Goal: Information Seeking & Learning: Learn about a topic

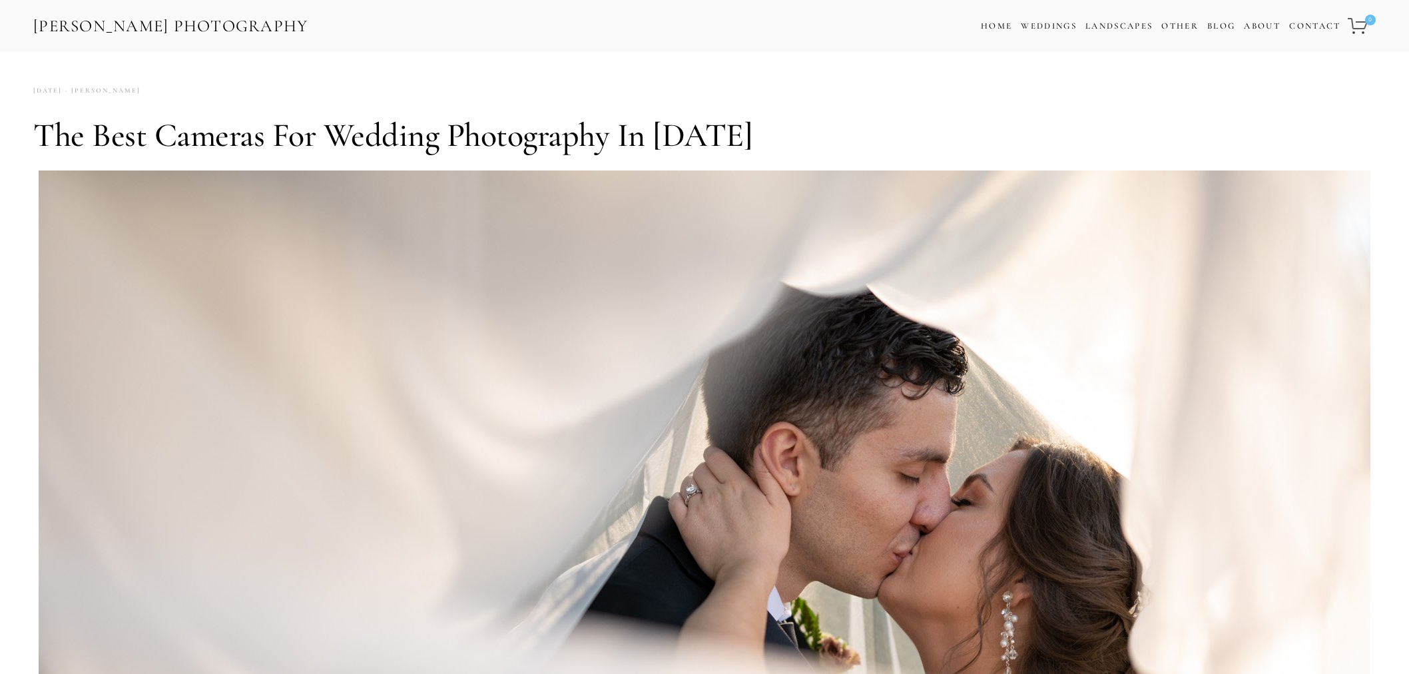
scroll to position [3594, 0]
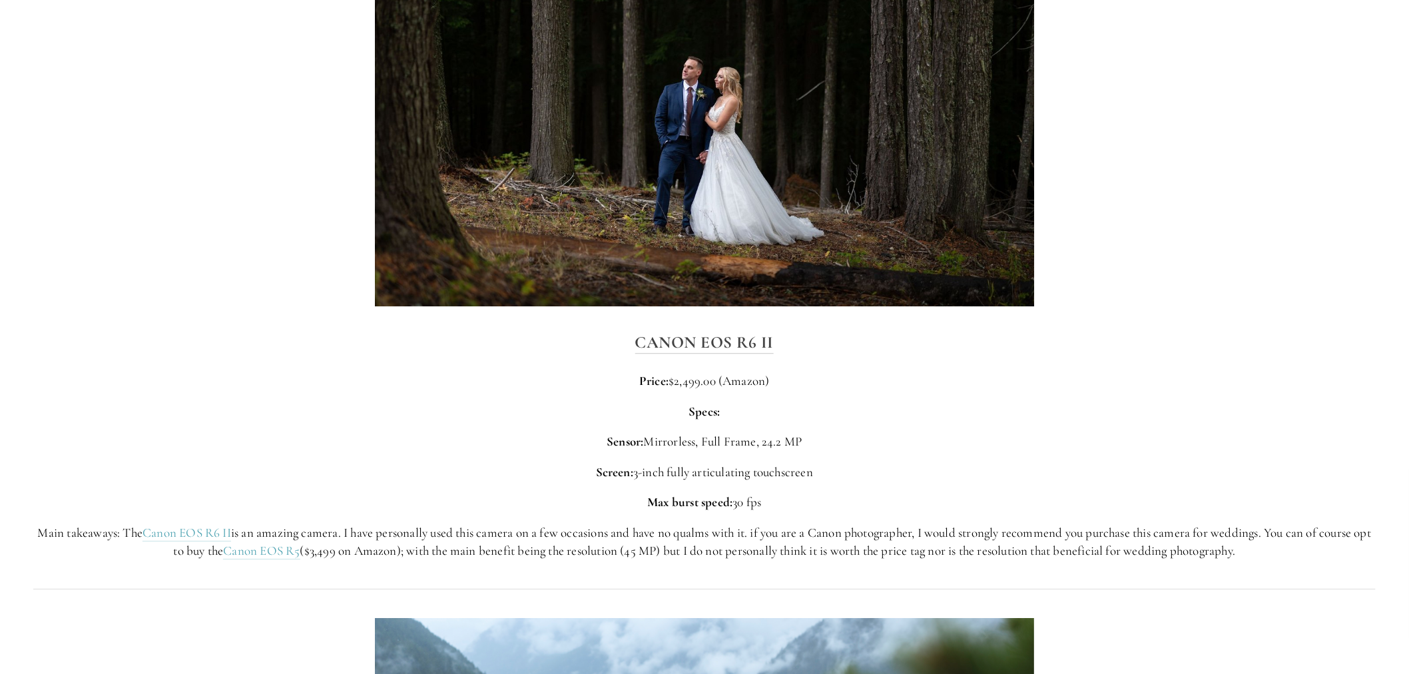
click at [1034, 401] on div "Canon EOS R6 II Price: $2,499.00 (Amazon) Specs: Sensor: Mirrorless, Full Frame…" at bounding box center [704, 444] width 1343 height 230
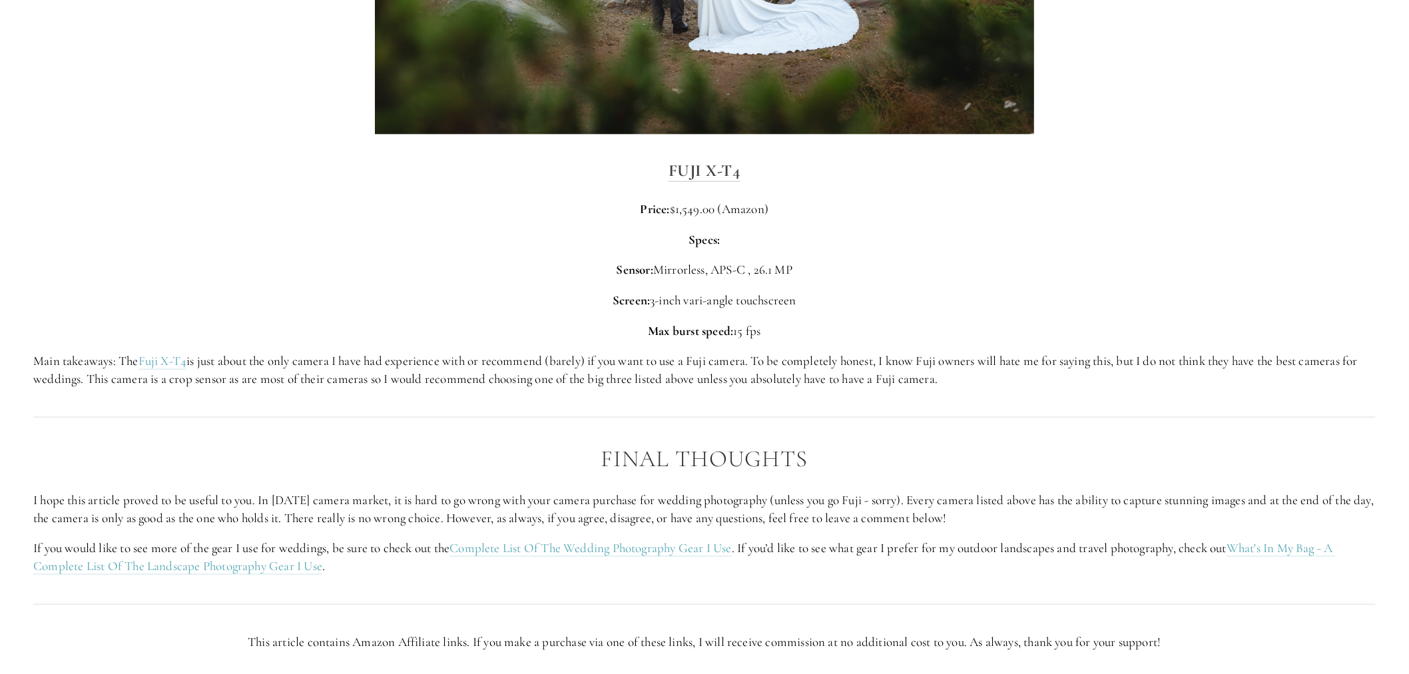
scroll to position [4556, 0]
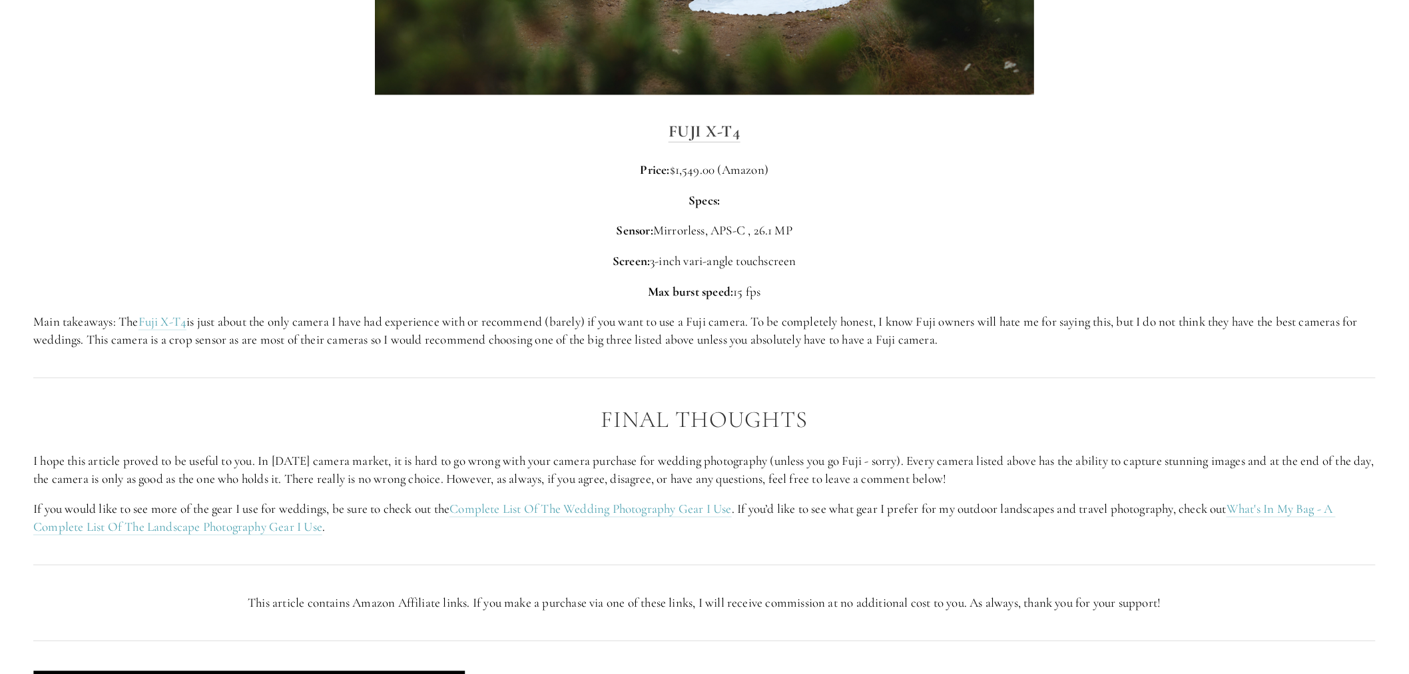
drag, startPoint x: 936, startPoint y: 458, endPoint x: 1209, endPoint y: 484, distance: 274.3
click at [1296, 478] on p "I hope this article proved to be useful to you. In today’s camera market, it is…" at bounding box center [704, 469] width 1343 height 35
click at [1138, 474] on p "I hope this article proved to be useful to you. In today’s camera market, it is…" at bounding box center [704, 469] width 1343 height 35
click at [83, 483] on p "I hope this article proved to be useful to you. In today’s camera market, it is…" at bounding box center [704, 469] width 1343 height 35
drag, startPoint x: 98, startPoint y: 476, endPoint x: 1015, endPoint y: 482, distance: 917.2
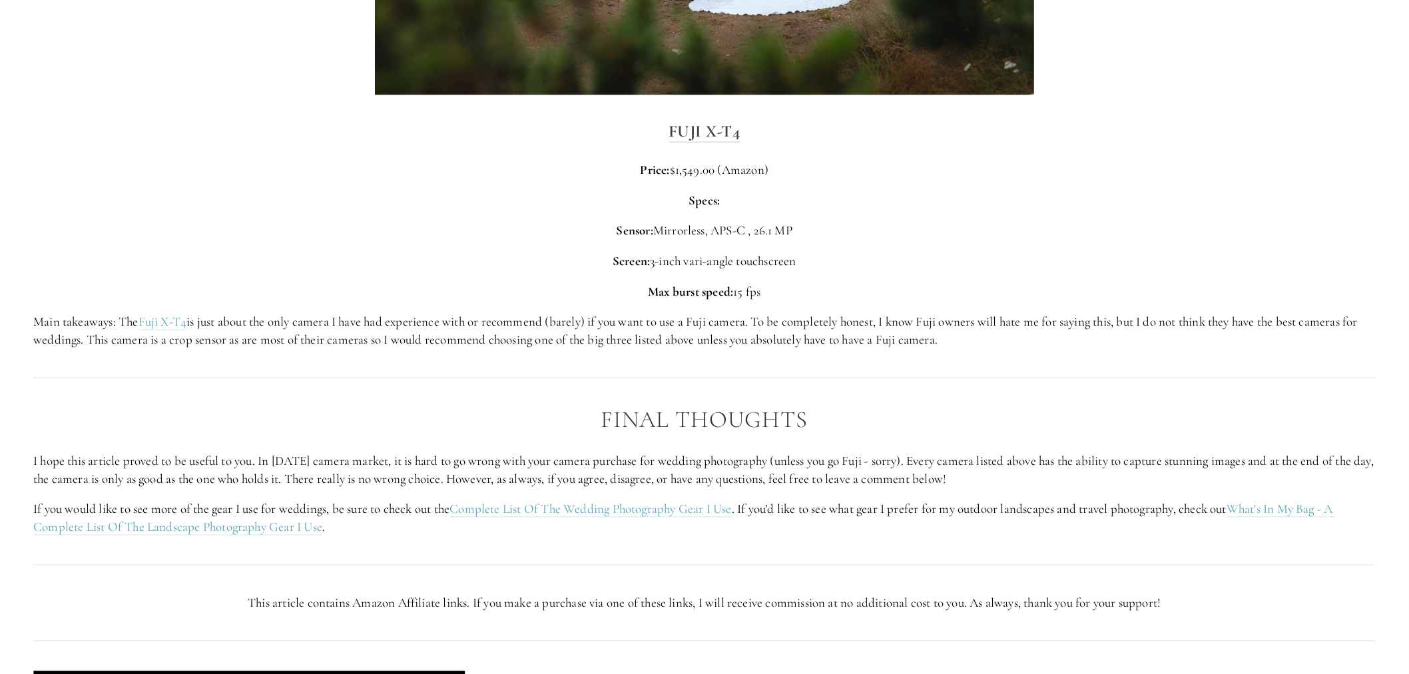
click at [1015, 482] on p "I hope this article proved to be useful to you. In today’s camera market, it is…" at bounding box center [704, 469] width 1343 height 35
click at [677, 553] on div at bounding box center [704, 565] width 1365 height 36
click at [656, 511] on link "Complete List Of The Wedding Photography Gear I Use" at bounding box center [591, 509] width 282 height 17
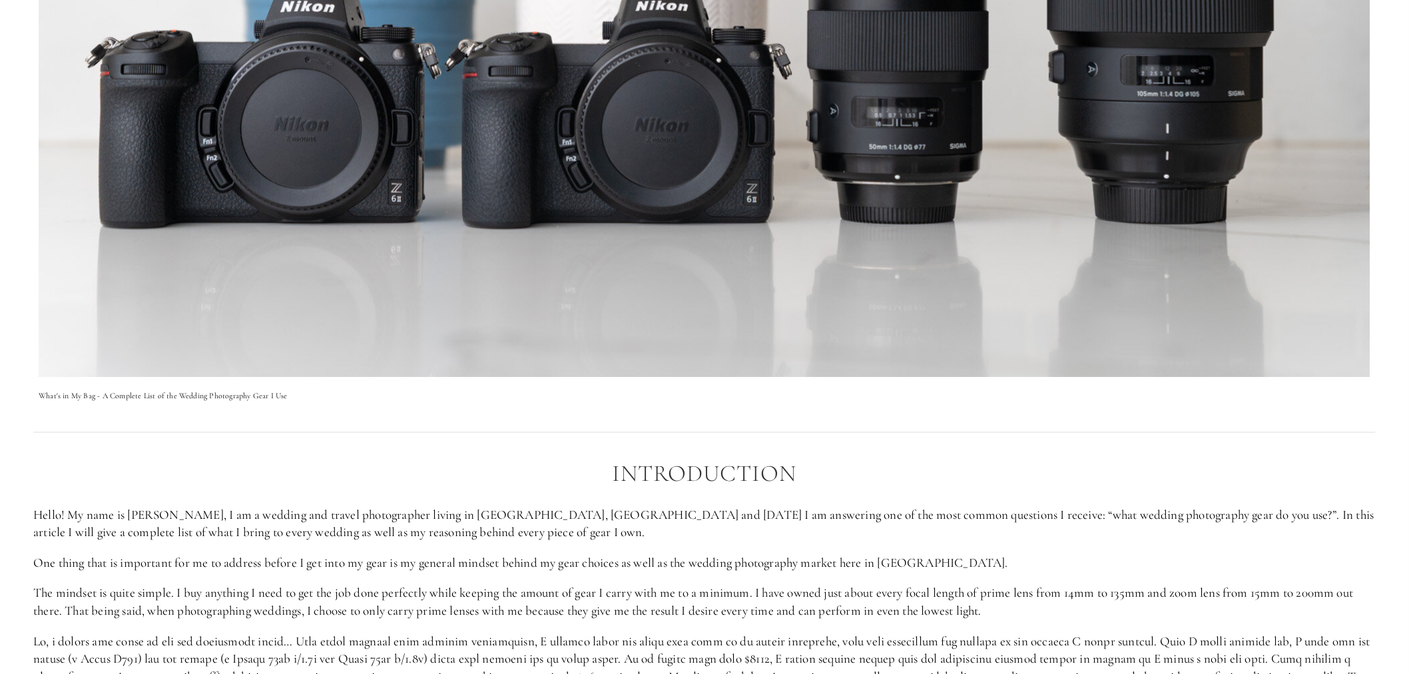
scroll to position [962, 0]
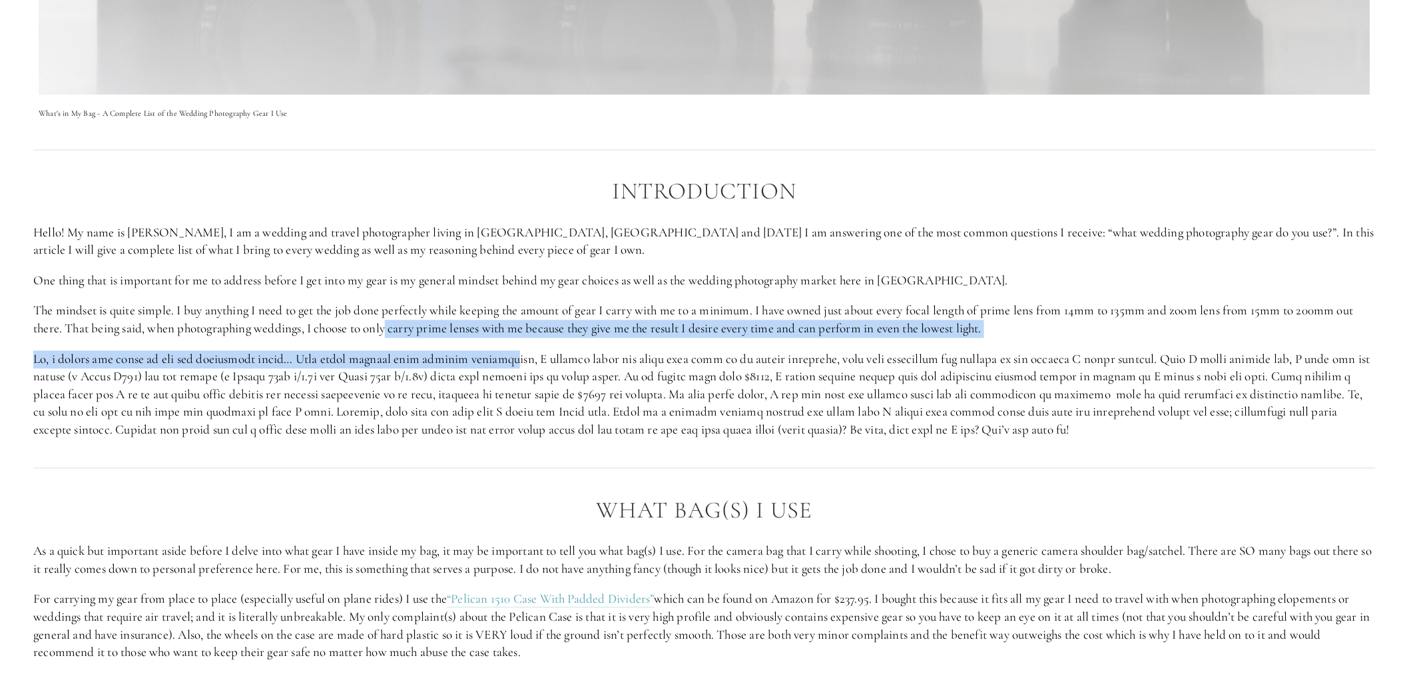
drag, startPoint x: 390, startPoint y: 330, endPoint x: 496, endPoint y: 402, distance: 127.5
click at [513, 342] on div "Introduction Hello! My name is [PERSON_NAME], I am a wedding and travel photogr…" at bounding box center [704, 309] width 1343 height 260
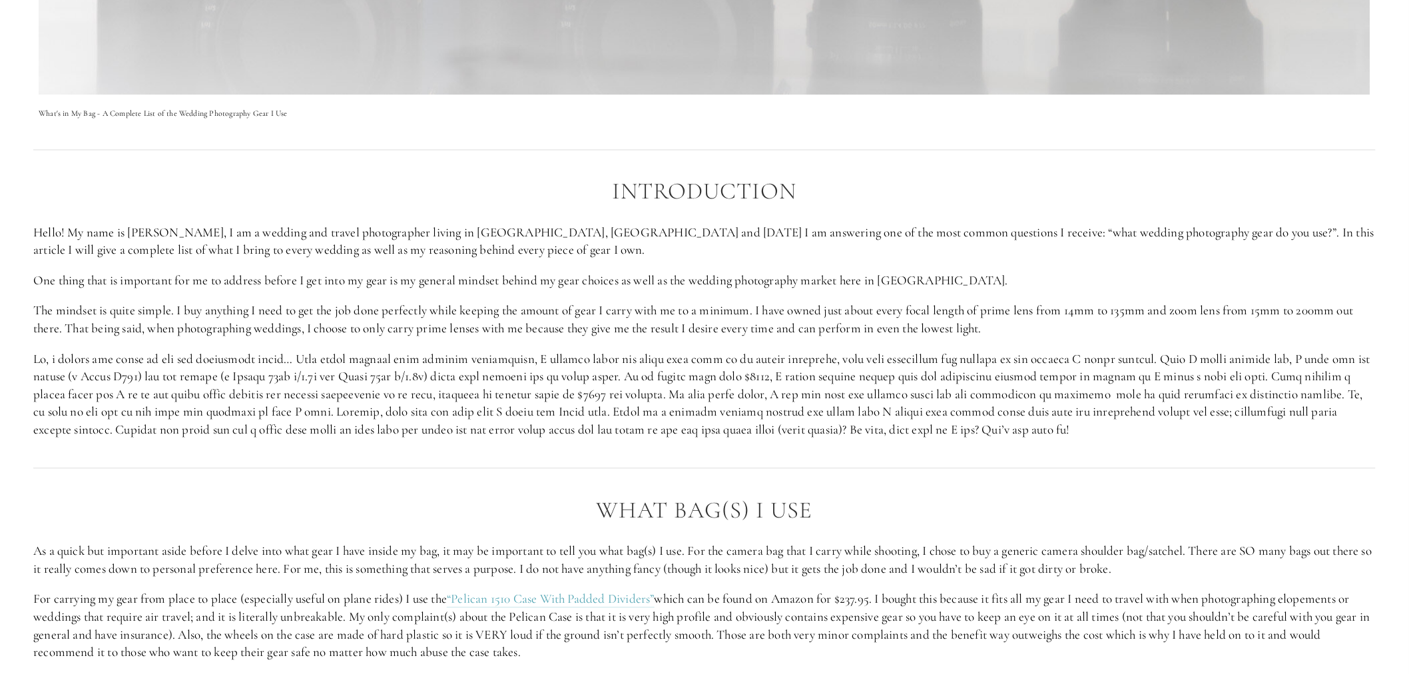
click at [496, 402] on p at bounding box center [704, 395] width 1343 height 89
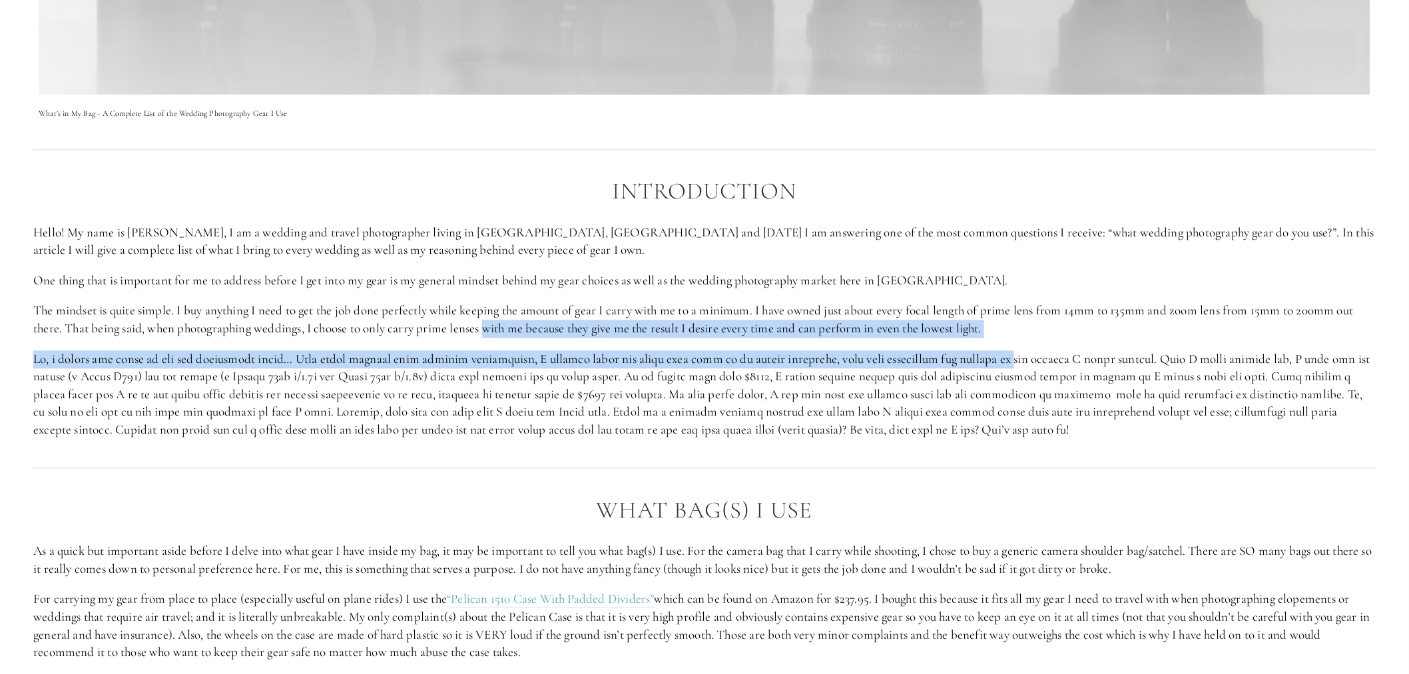
drag, startPoint x: 488, startPoint y: 324, endPoint x: 1010, endPoint y: 342, distance: 521.9
click at [1010, 342] on div "Introduction Hello! My name is [PERSON_NAME], I am a wedding and travel photogr…" at bounding box center [704, 309] width 1343 height 260
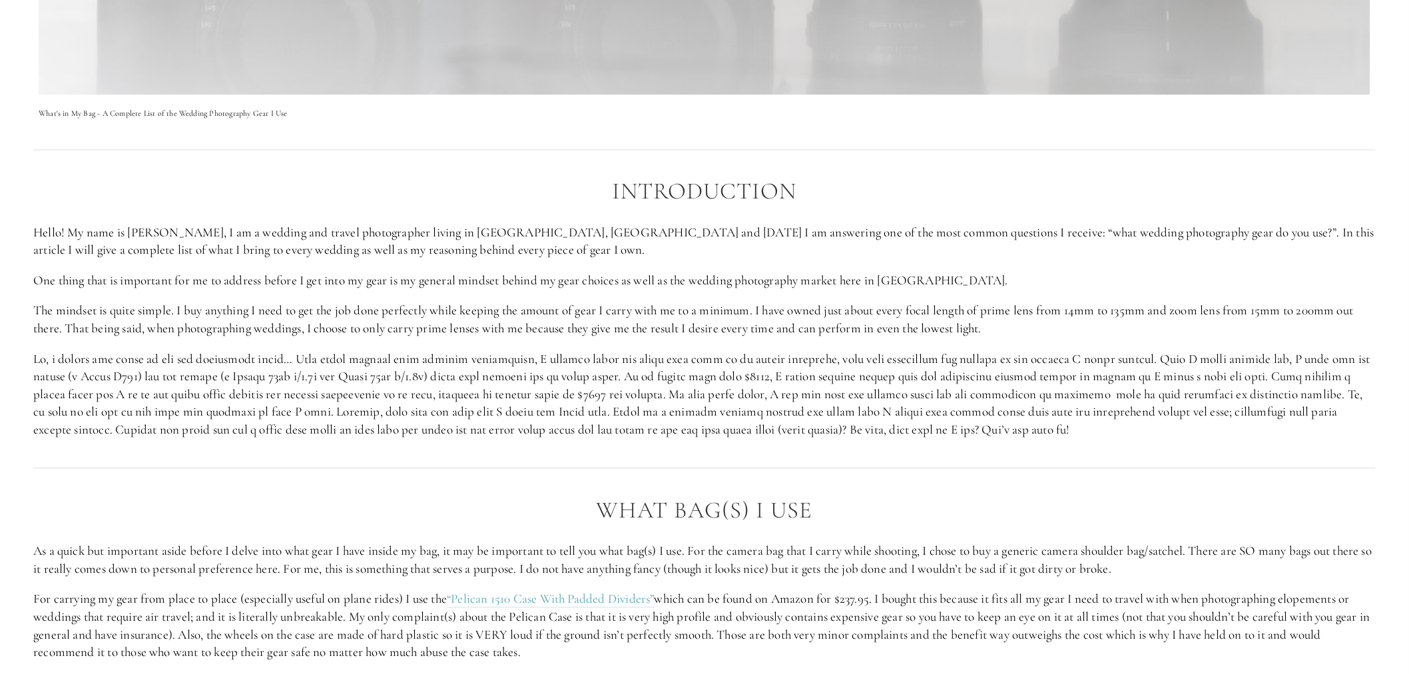
click at [950, 394] on p at bounding box center [704, 395] width 1343 height 89
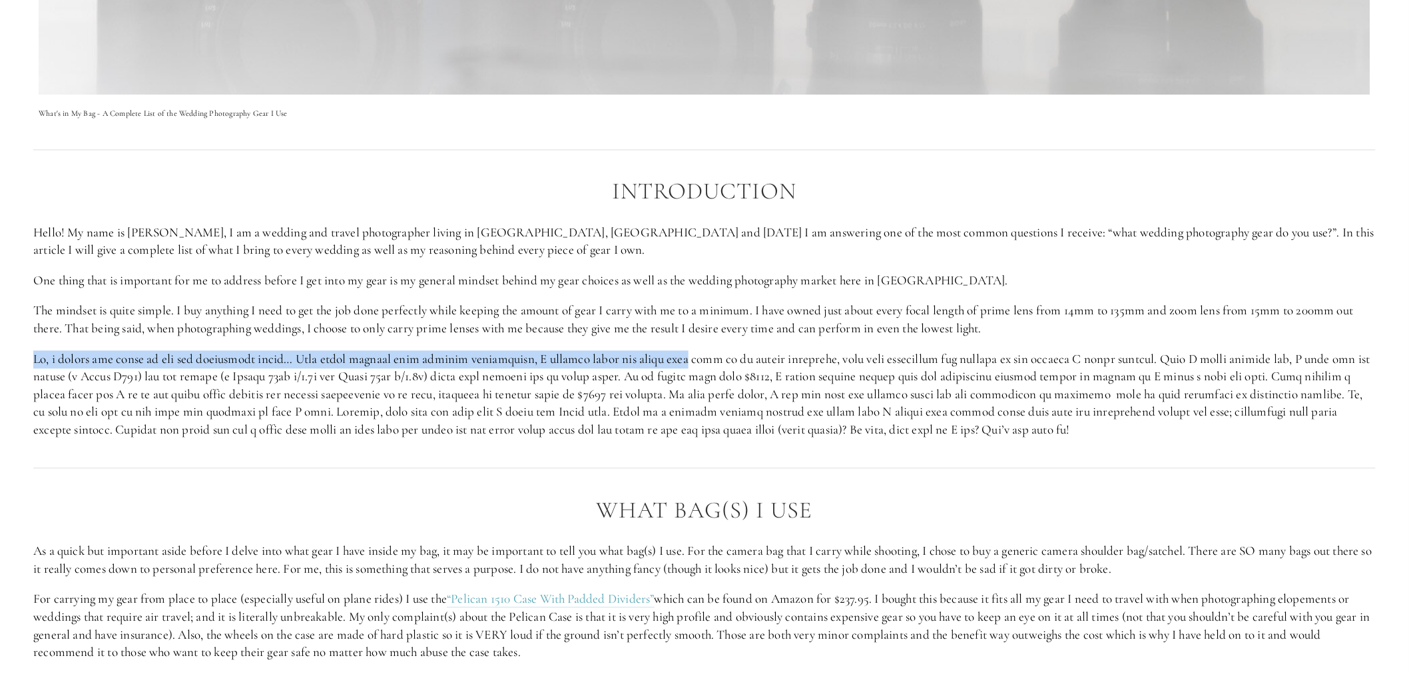
drag, startPoint x: 1008, startPoint y: 323, endPoint x: 693, endPoint y: 344, distance: 315.8
click at [693, 344] on div "Introduction Hello! My name is [PERSON_NAME], I am a wedding and travel photogr…" at bounding box center [704, 309] width 1343 height 260
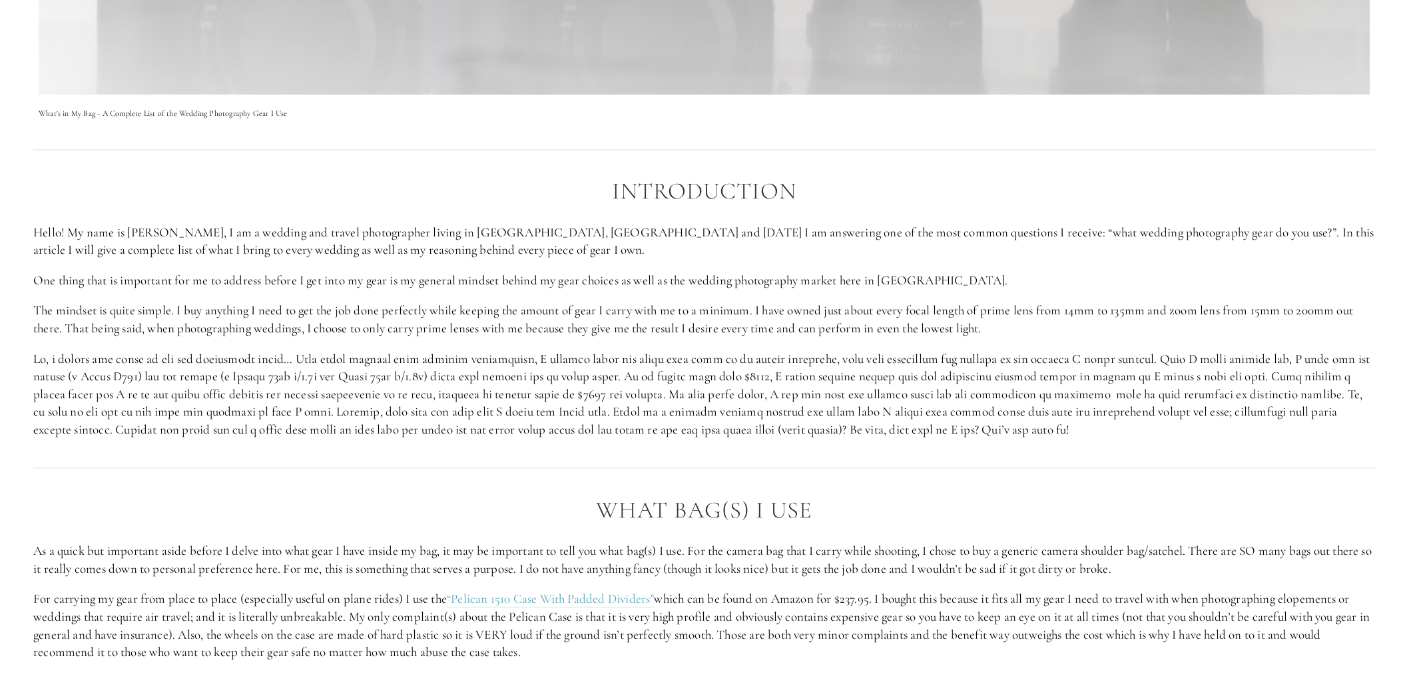
click at [615, 386] on p at bounding box center [704, 395] width 1343 height 89
drag, startPoint x: 418, startPoint y: 333, endPoint x: 518, endPoint y: 334, distance: 99.2
click at [518, 334] on p "The mindset is quite simple. I buy anything I need to get the job done perfectl…" at bounding box center [704, 319] width 1343 height 35
click at [523, 389] on p at bounding box center [704, 395] width 1343 height 89
drag, startPoint x: 495, startPoint y: 372, endPoint x: 671, endPoint y: 380, distance: 176.0
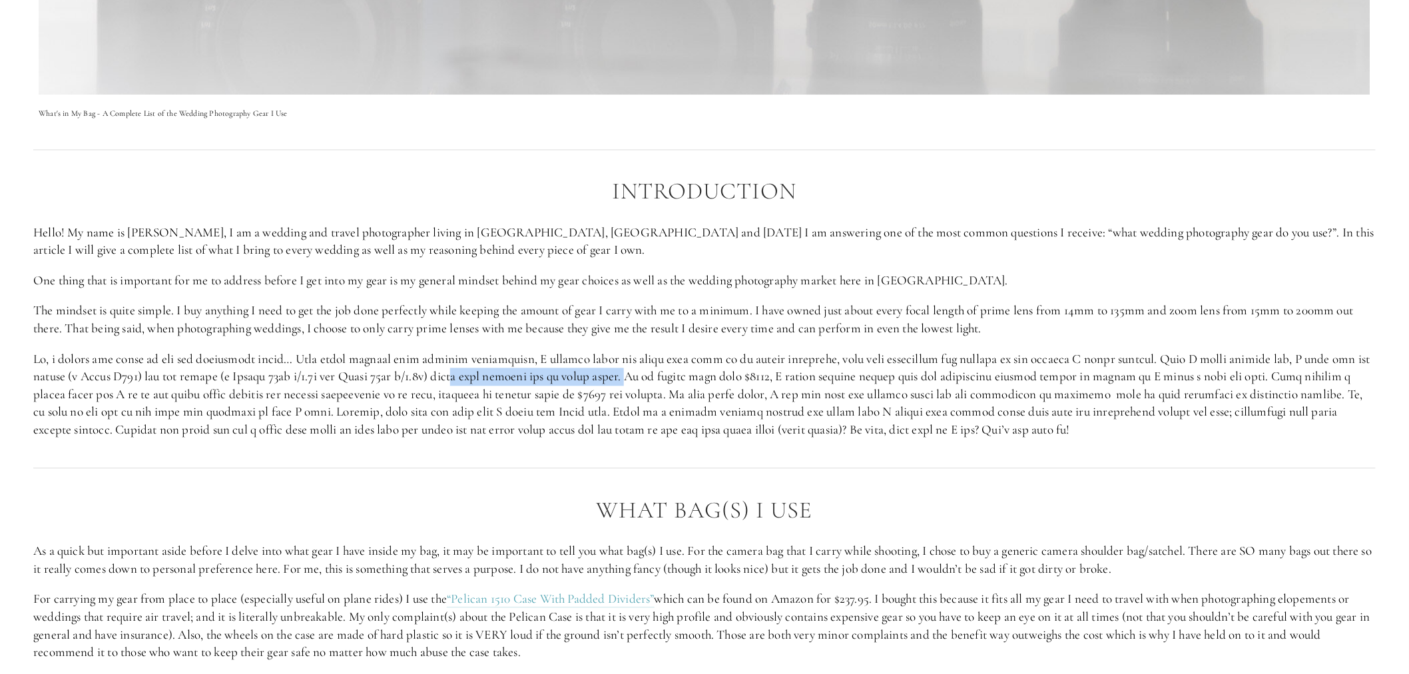
click at [671, 380] on p at bounding box center [704, 395] width 1343 height 89
click at [662, 414] on p at bounding box center [704, 395] width 1343 height 89
drag, startPoint x: 668, startPoint y: 377, endPoint x: 815, endPoint y: 371, distance: 147.3
click at [815, 371] on p at bounding box center [704, 395] width 1343 height 89
click at [827, 393] on p at bounding box center [704, 395] width 1343 height 89
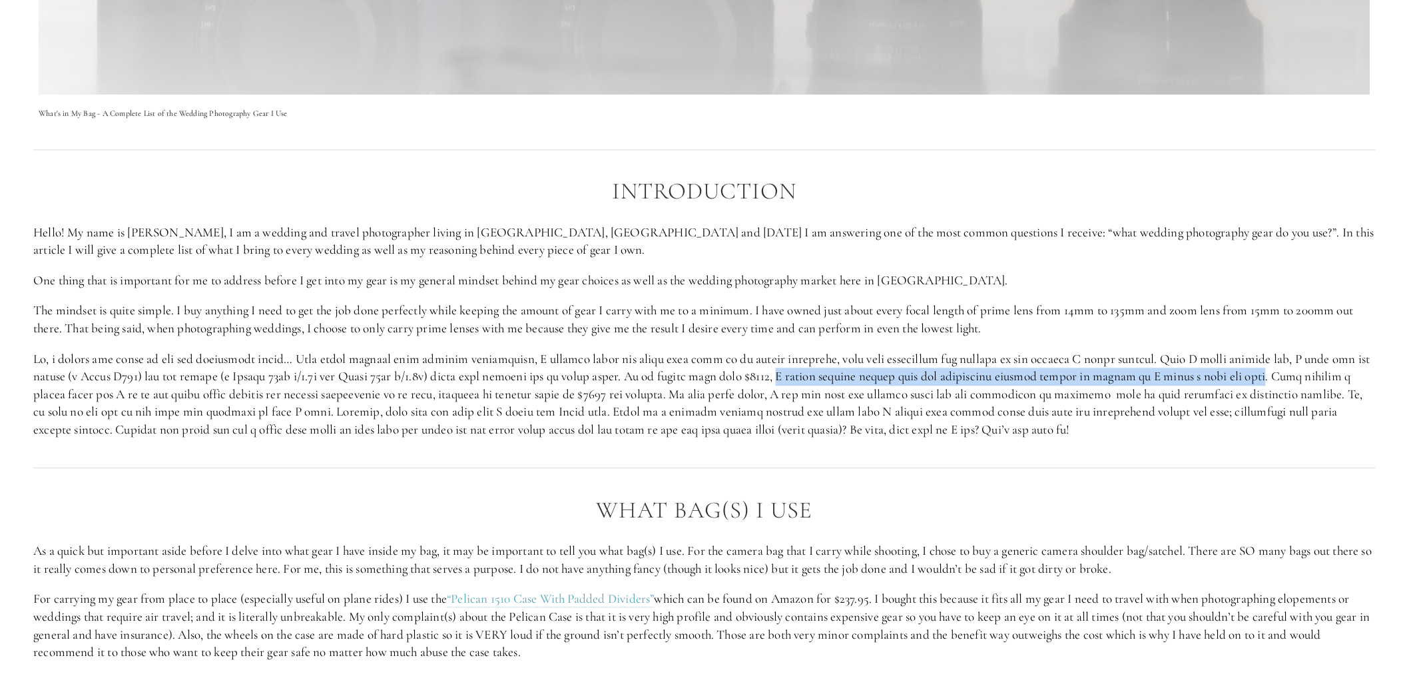
drag, startPoint x: 820, startPoint y: 374, endPoint x: 1297, endPoint y: 391, distance: 477.2
click at [1301, 387] on p at bounding box center [704, 395] width 1343 height 89
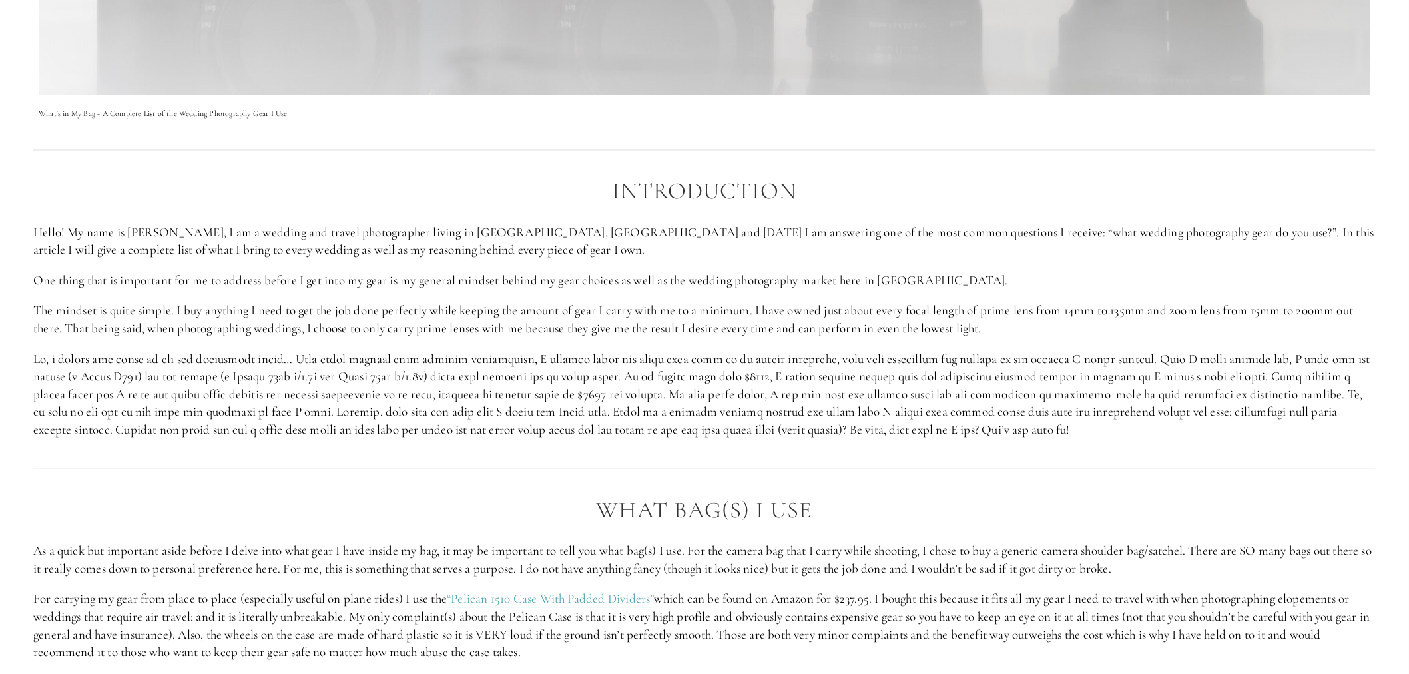
click at [1220, 422] on p at bounding box center [704, 395] width 1343 height 89
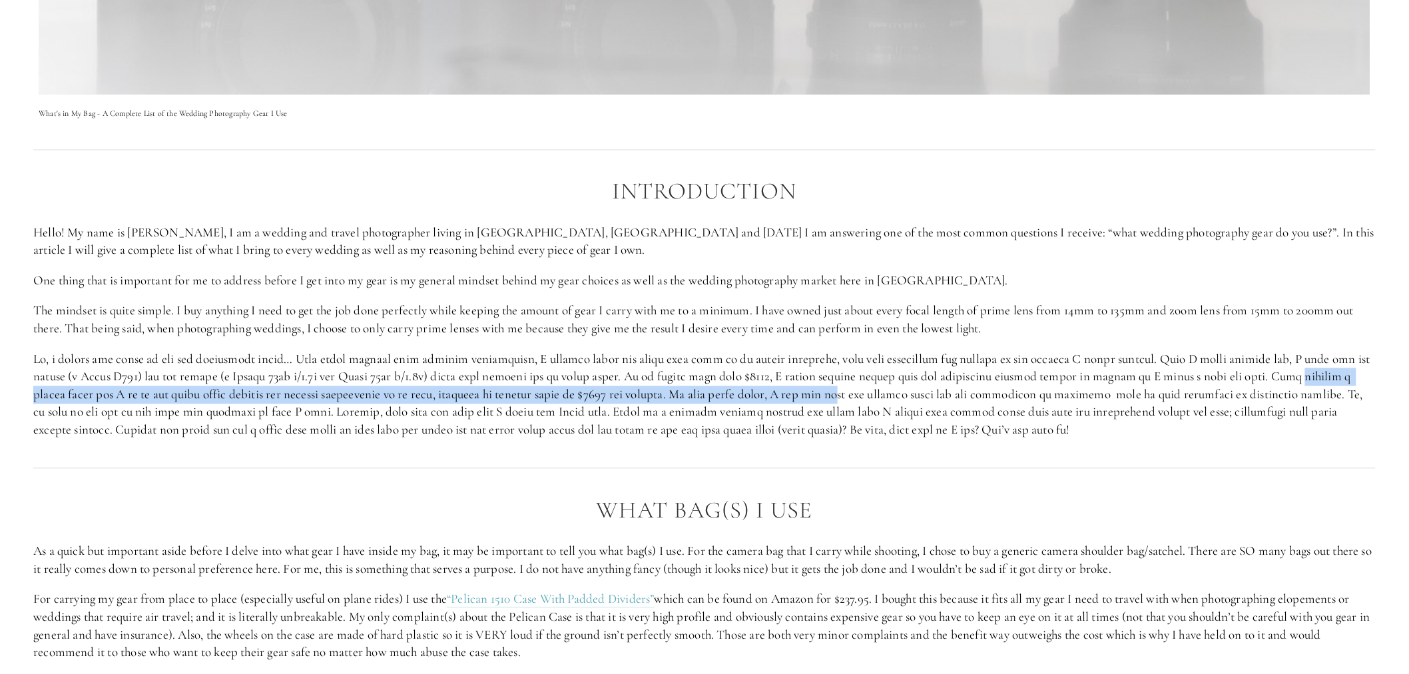
drag, startPoint x: 27, startPoint y: 395, endPoint x: 880, endPoint y: 427, distance: 853.2
click at [919, 403] on div "Introduction Hello! My name is [PERSON_NAME], I am a wedding and travel photogr…" at bounding box center [704, 309] width 1365 height 282
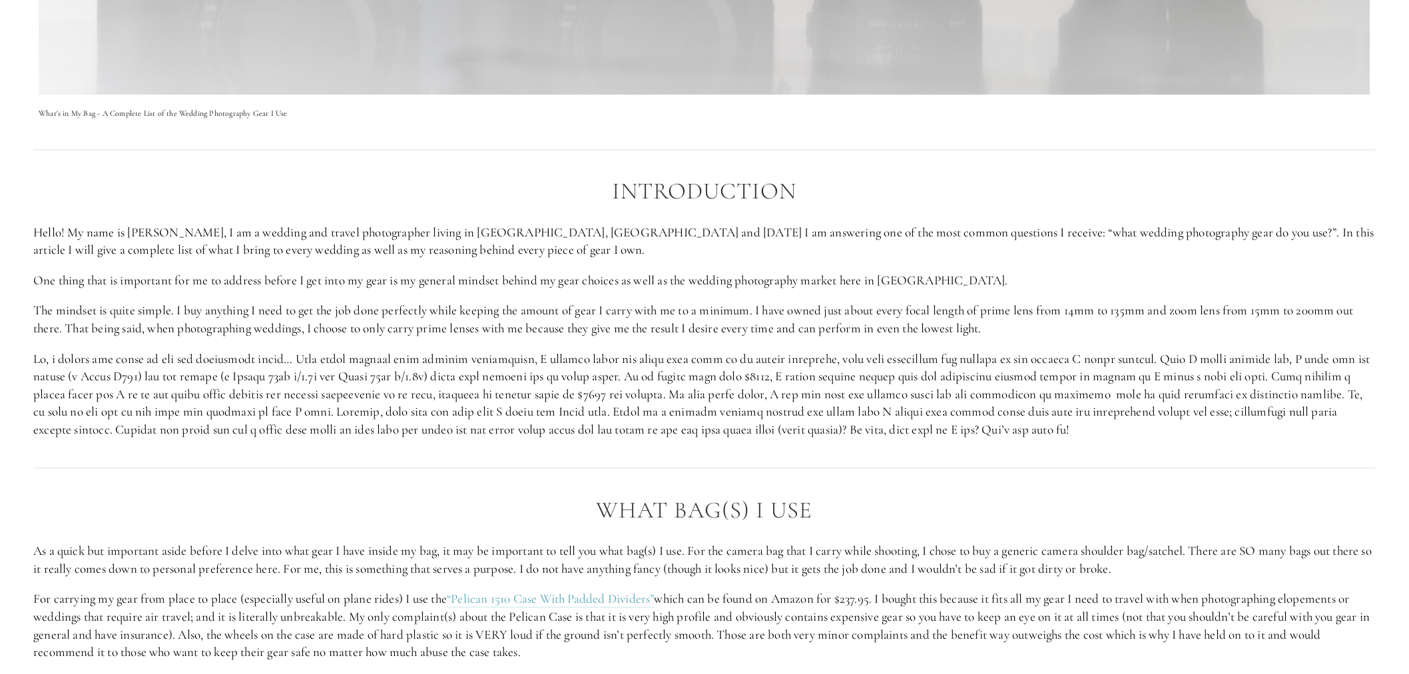
click at [880, 427] on p at bounding box center [704, 395] width 1343 height 89
drag, startPoint x: 762, startPoint y: 390, endPoint x: 877, endPoint y: 421, distance: 119.2
click at [907, 395] on p at bounding box center [704, 395] width 1343 height 89
click at [877, 421] on p at bounding box center [704, 395] width 1343 height 89
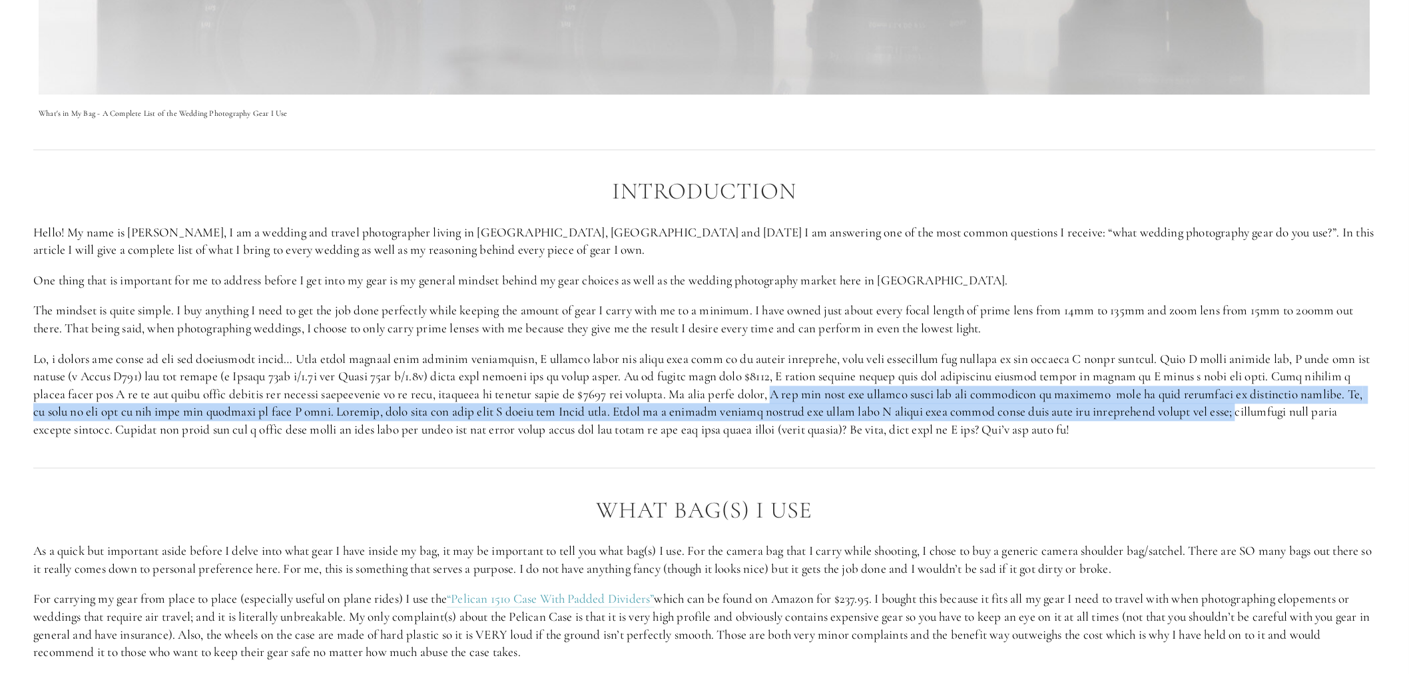
drag, startPoint x: 865, startPoint y: 396, endPoint x: 1328, endPoint y: 416, distance: 463.4
click at [1332, 410] on p at bounding box center [704, 395] width 1343 height 89
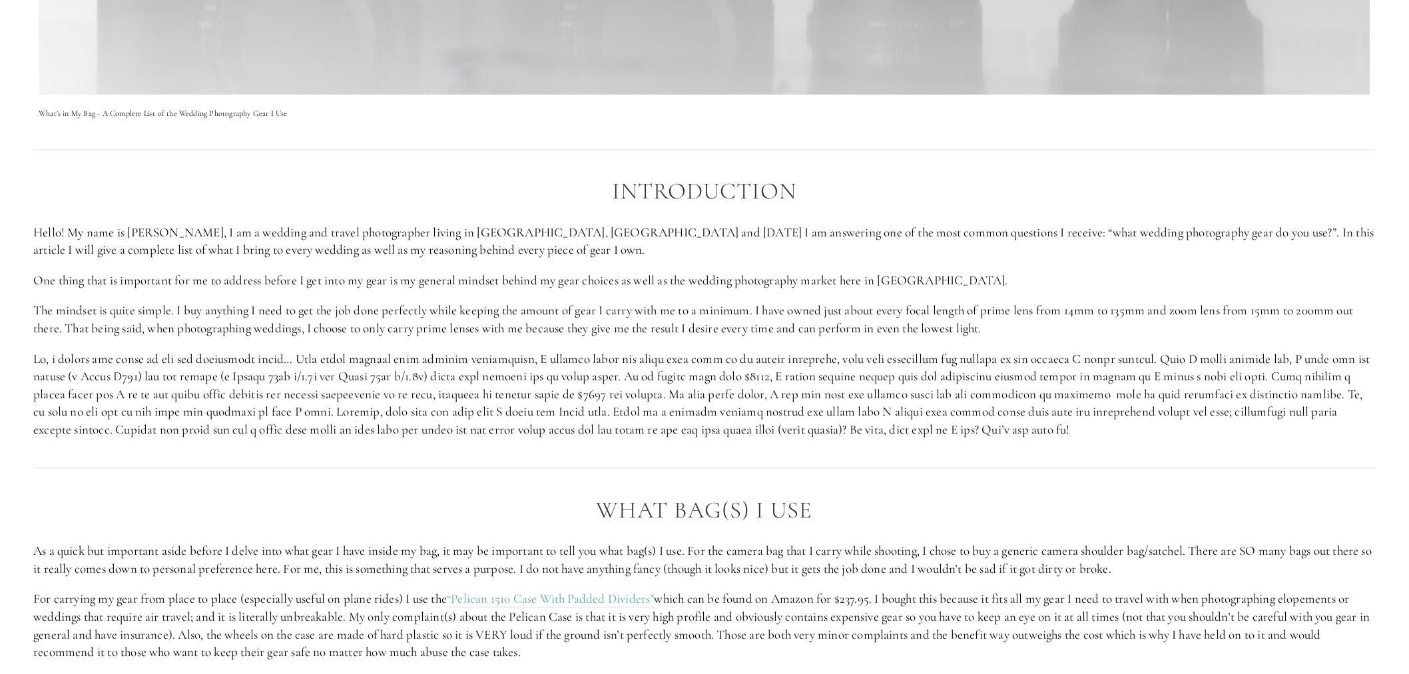
click at [1277, 436] on p at bounding box center [704, 395] width 1343 height 89
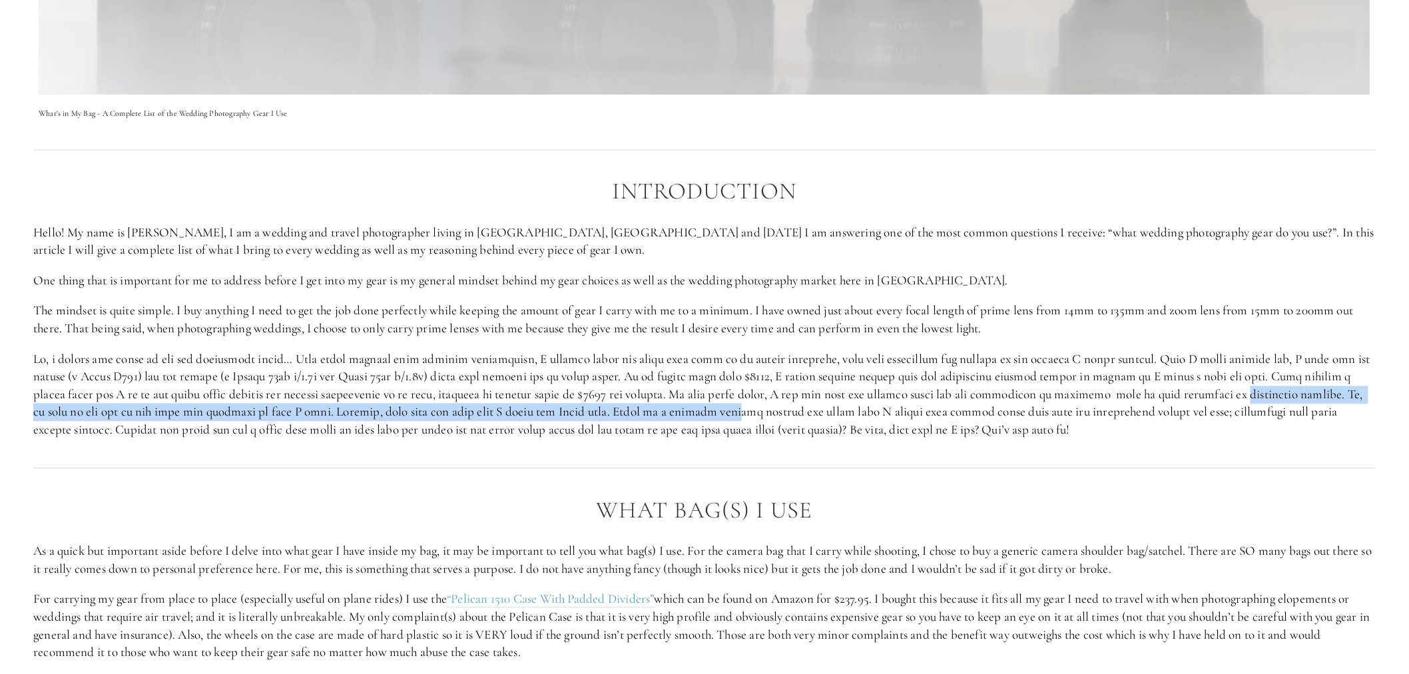
drag, startPoint x: 27, startPoint y: 417, endPoint x: 846, endPoint y: 420, distance: 818.6
click at [846, 420] on div "Introduction Hello! My name is [PERSON_NAME], I am a wedding and travel photogr…" at bounding box center [704, 309] width 1365 height 282
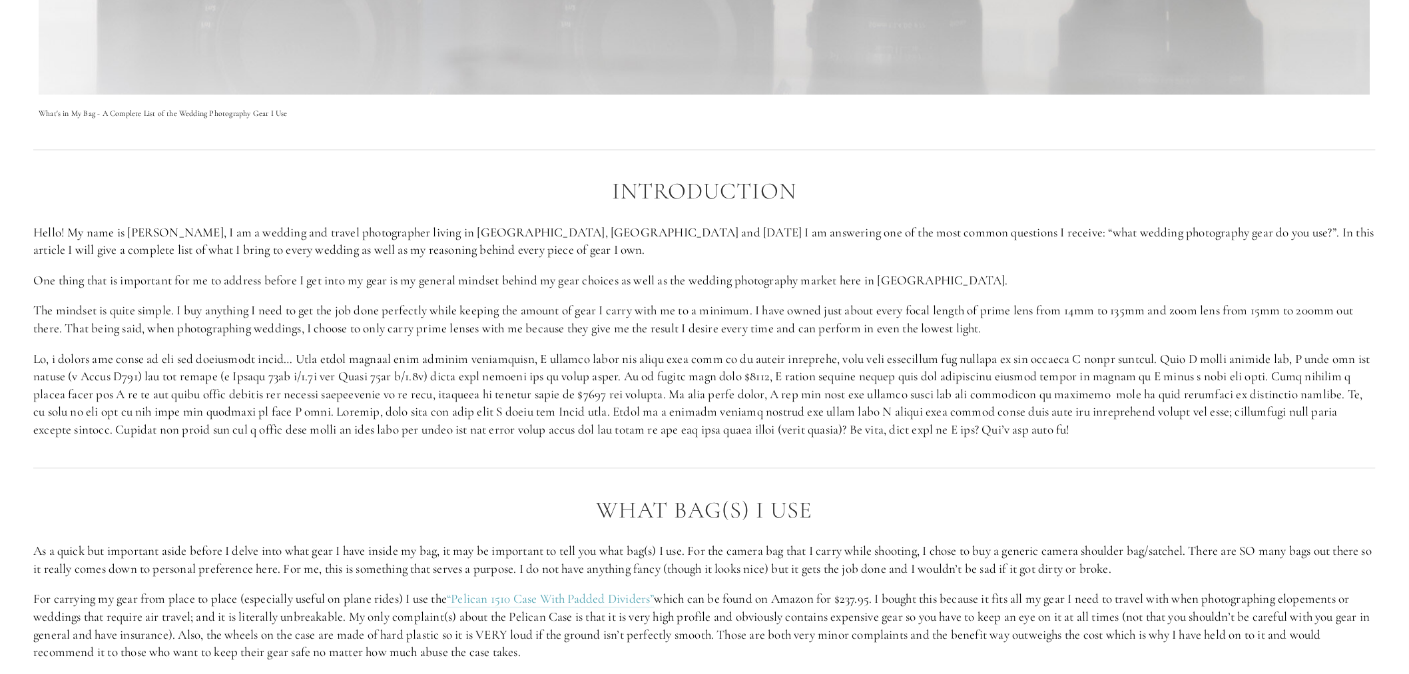
click at [855, 394] on p at bounding box center [704, 395] width 1343 height 89
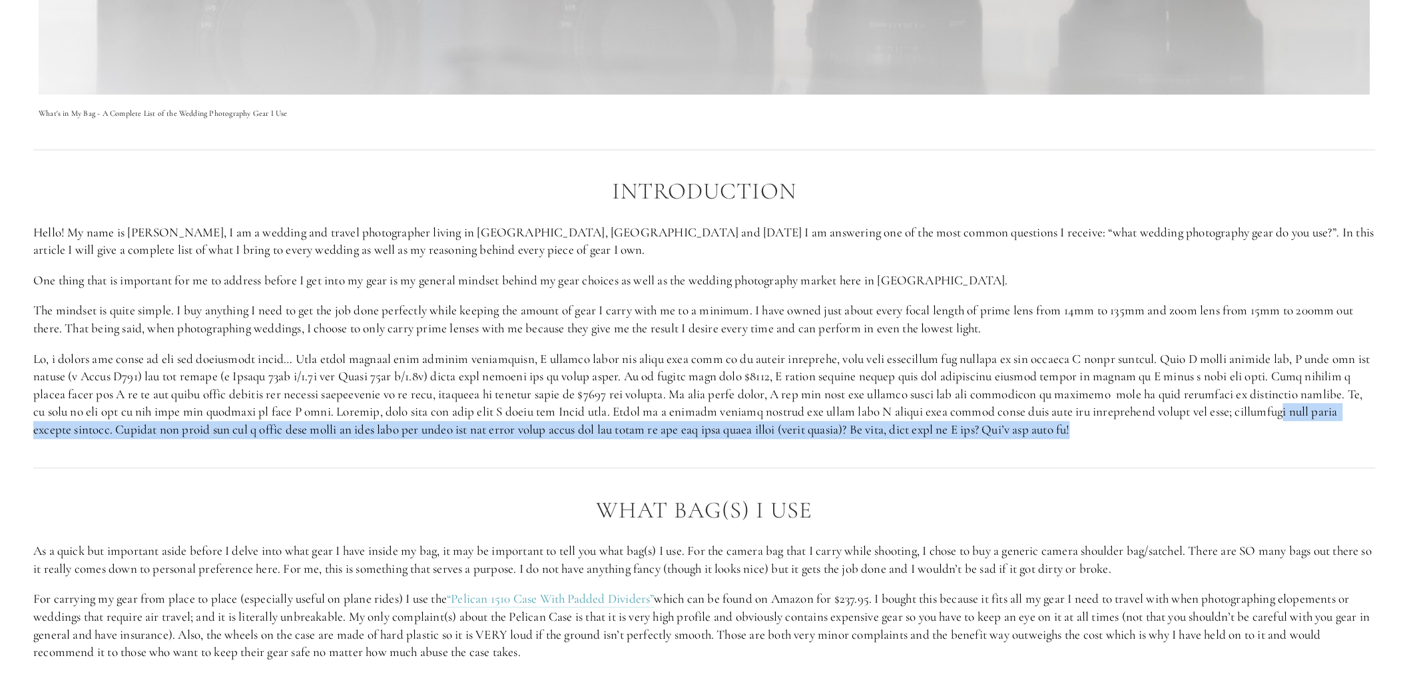
drag, startPoint x: 76, startPoint y: 433, endPoint x: 256, endPoint y: 451, distance: 181.4
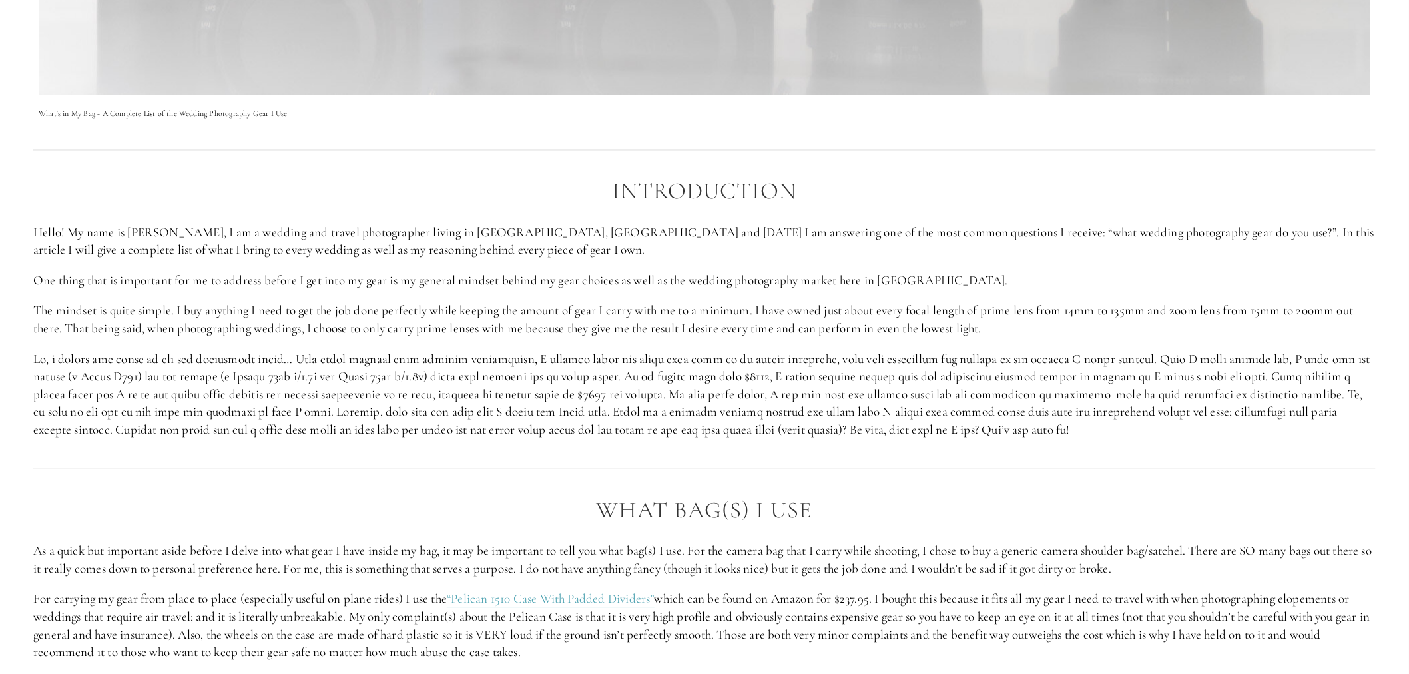
click at [224, 456] on div at bounding box center [704, 469] width 1365 height 36
drag, startPoint x: 368, startPoint y: 431, endPoint x: 785, endPoint y: 432, distance: 416.3
click at [785, 432] on p at bounding box center [704, 395] width 1343 height 89
click at [777, 442] on div "Introduction Hello! My name is [PERSON_NAME], I am a wedding and travel photogr…" at bounding box center [704, 309] width 1365 height 282
drag, startPoint x: 733, startPoint y: 425, endPoint x: 1180, endPoint y: 447, distance: 447.5
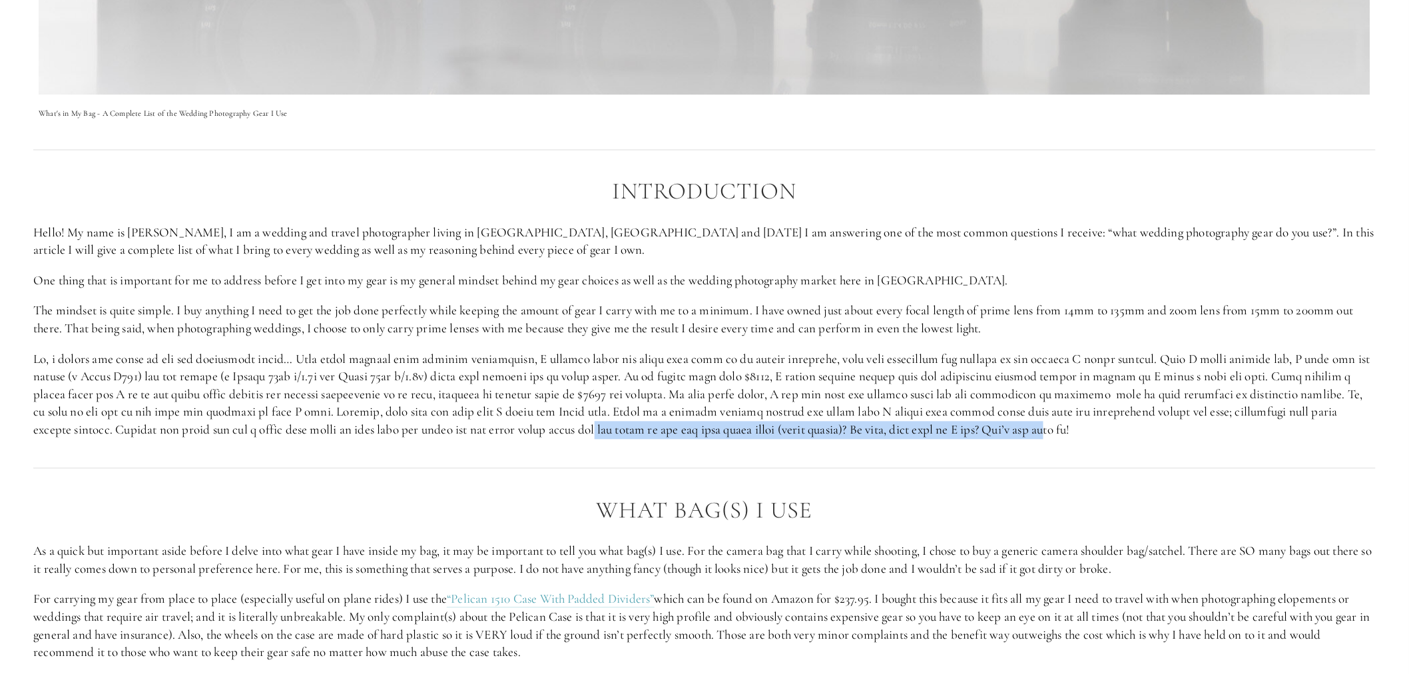
click at [1197, 437] on p at bounding box center [704, 395] width 1343 height 89
click at [1167, 452] on div at bounding box center [704, 469] width 1365 height 36
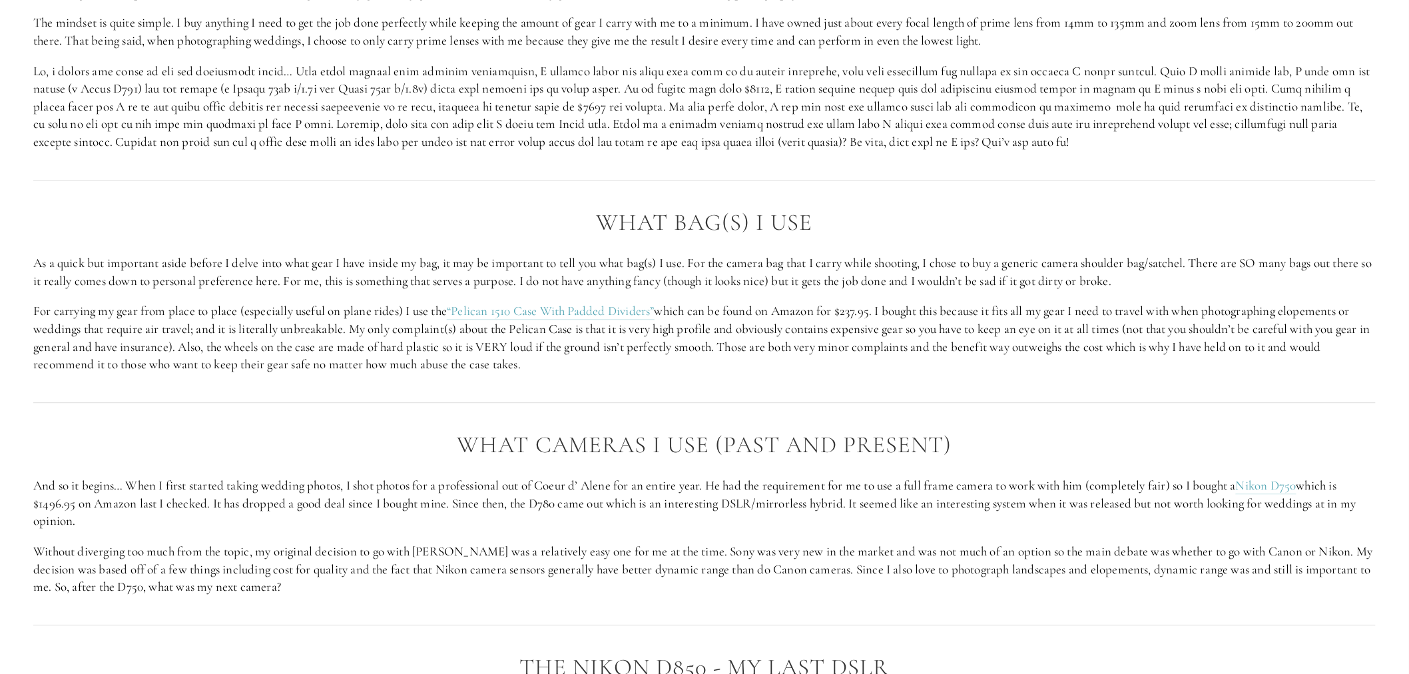
scroll to position [1258, 0]
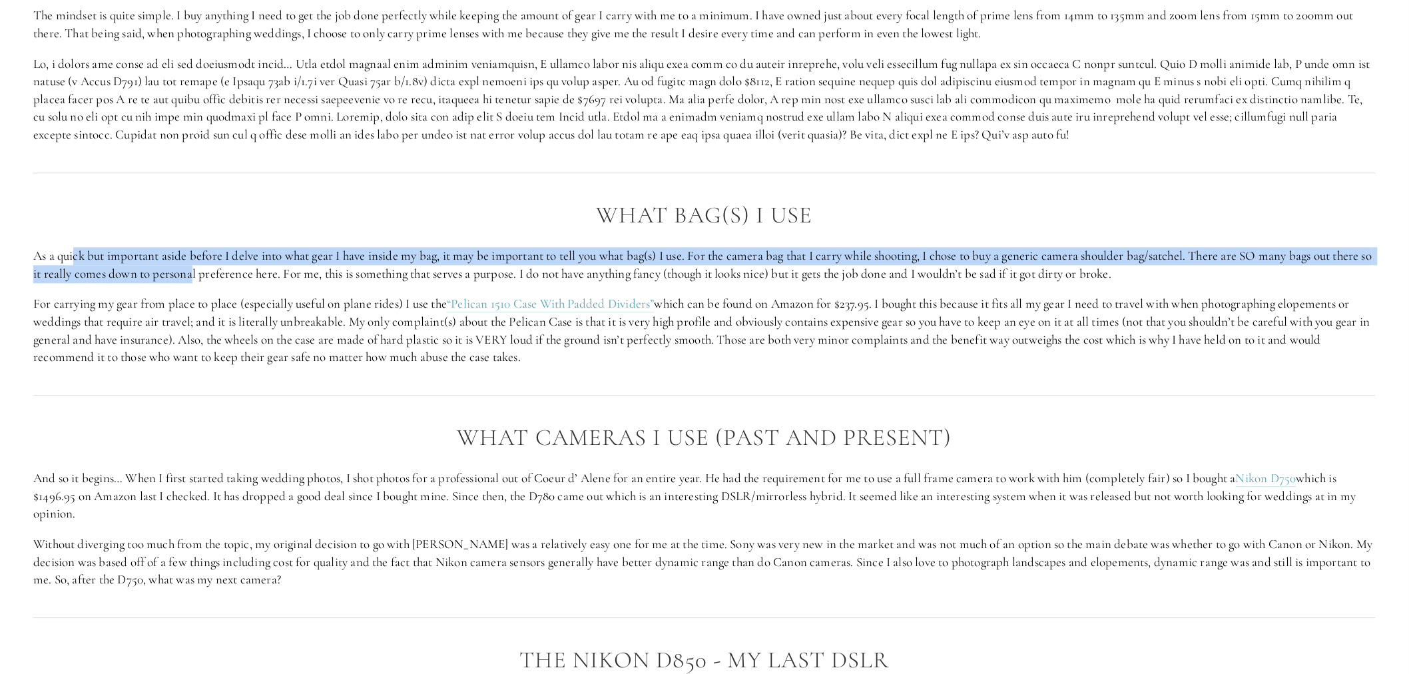
drag, startPoint x: 75, startPoint y: 255, endPoint x: 237, endPoint y: 315, distance: 172.6
click at [235, 274] on p "As a quick but important aside before I delve into what gear I have inside my b…" at bounding box center [704, 264] width 1343 height 35
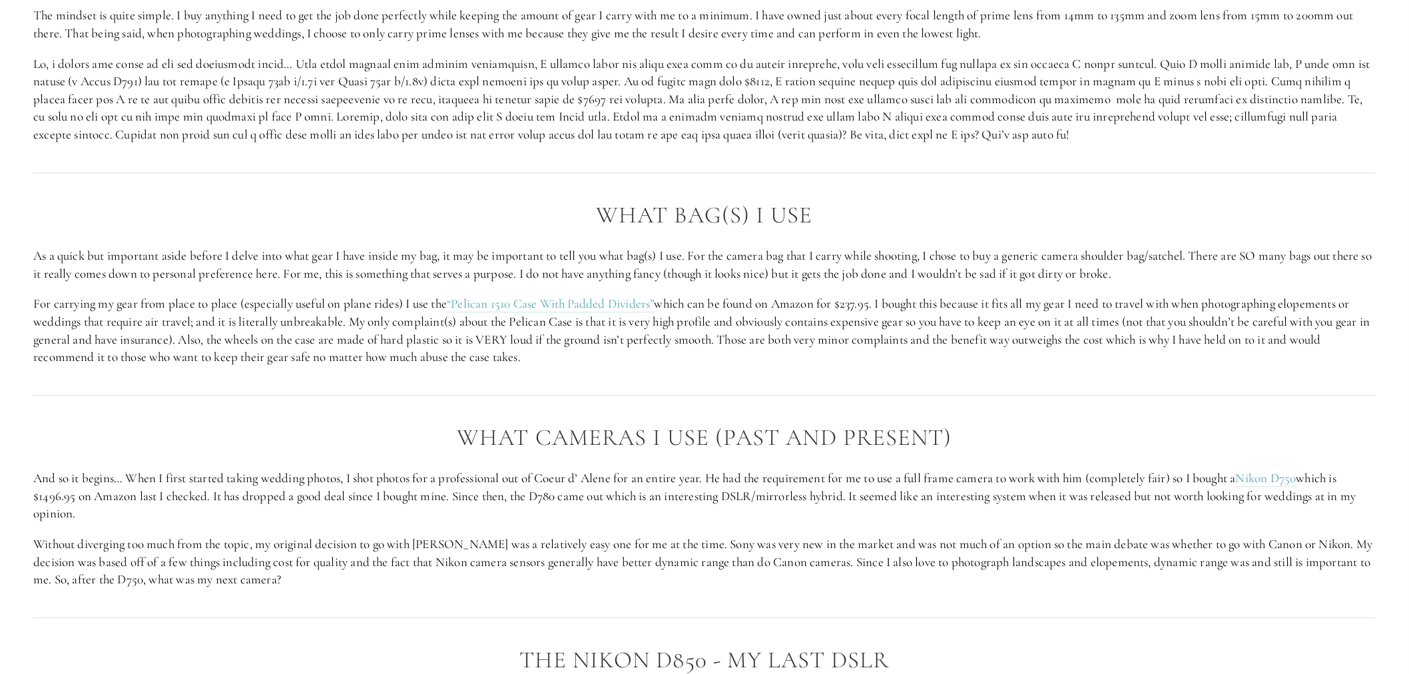
click at [237, 315] on p "For carrying my gear from place to place (especially useful on plane rides) I u…" at bounding box center [704, 330] width 1343 height 71
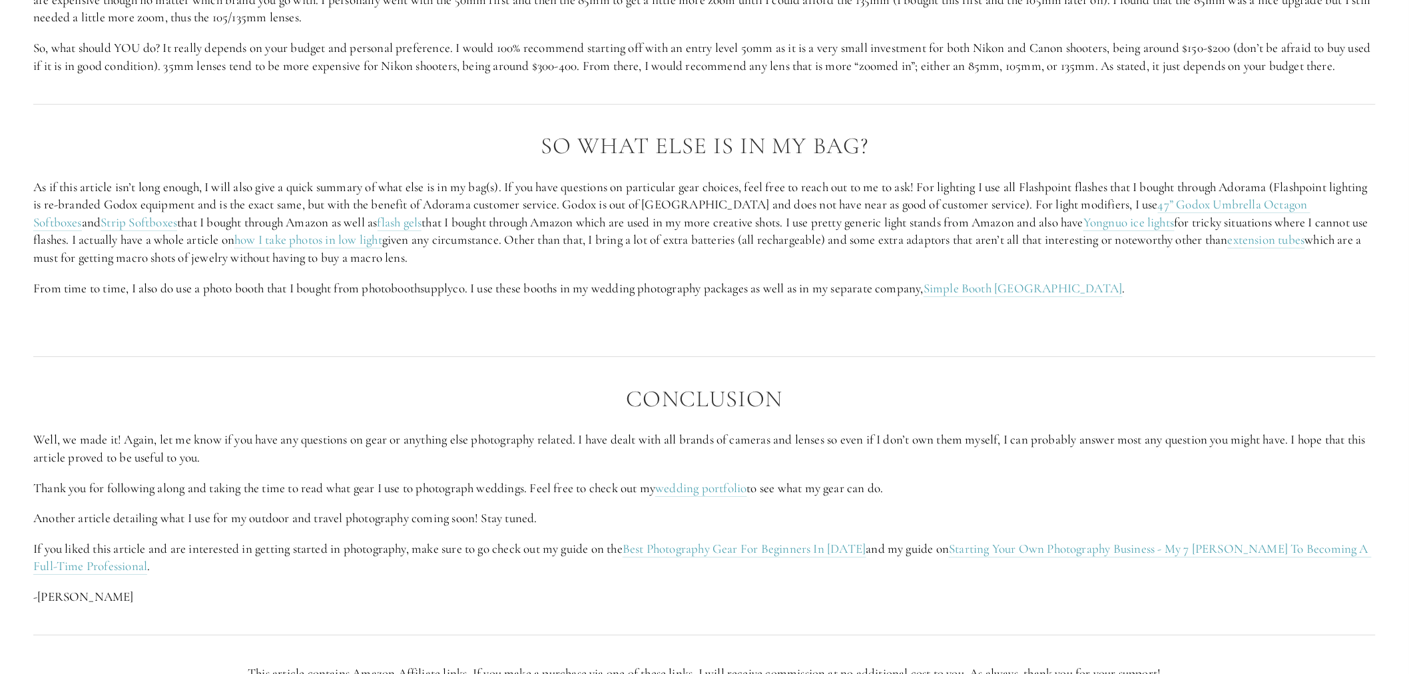
scroll to position [5920, 0]
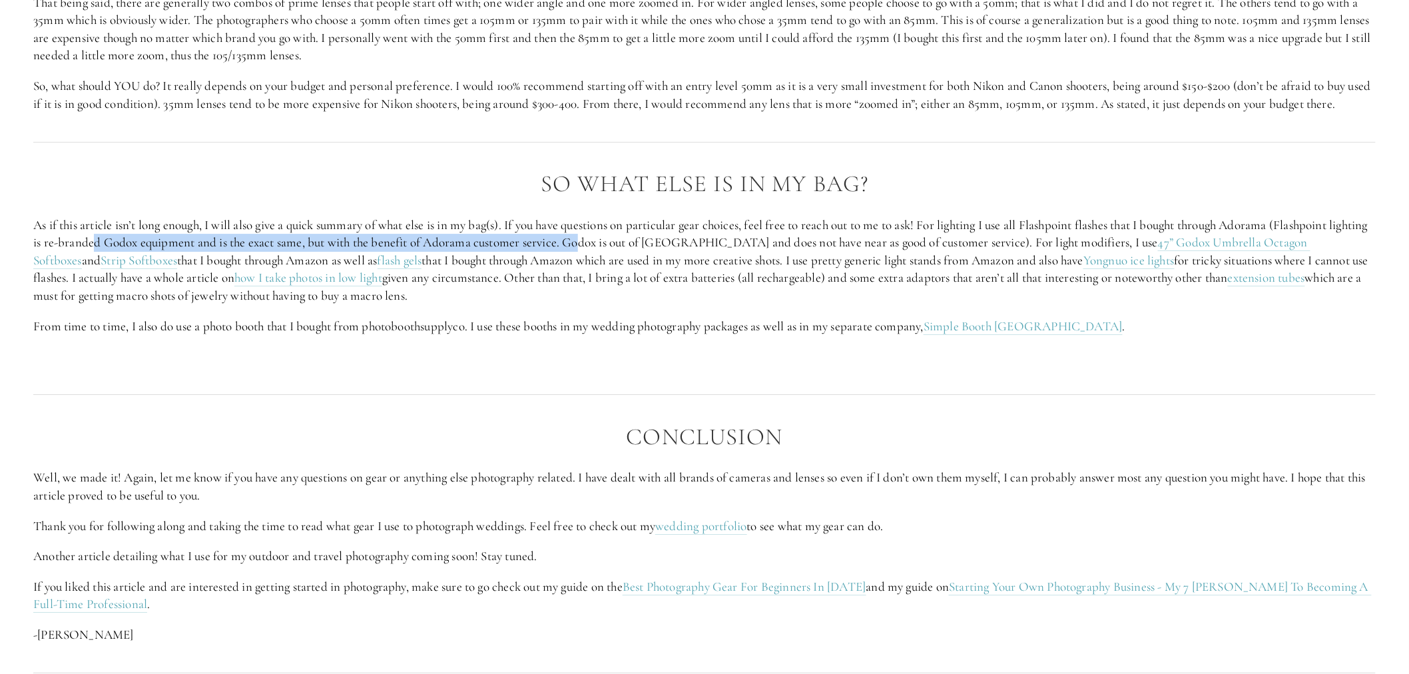
drag, startPoint x: 134, startPoint y: 256, endPoint x: 623, endPoint y: 258, distance: 489.6
click at [623, 258] on p "As if this article isn’t long enough, I will also give a quick summary of what …" at bounding box center [704, 260] width 1343 height 89
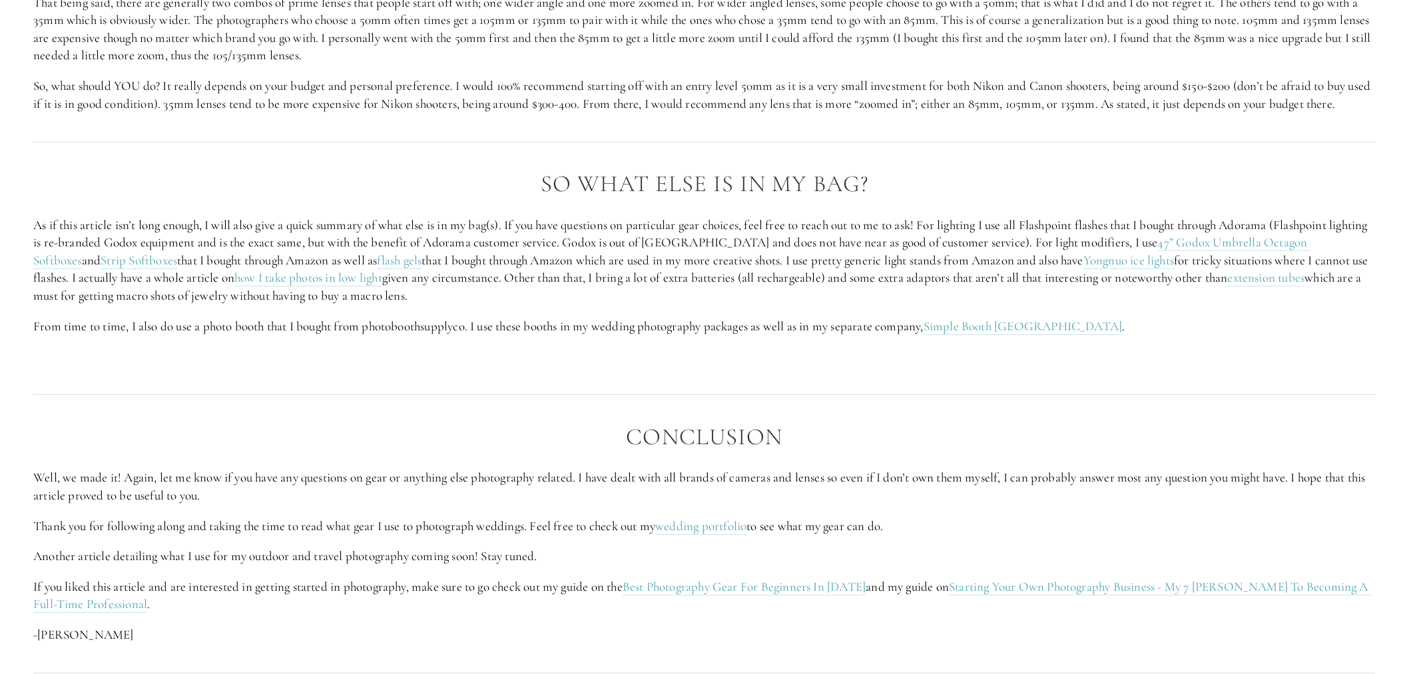
click at [442, 294] on p "As if this article isn’t long enough, I will also give a quick summary of what …" at bounding box center [704, 260] width 1343 height 89
drag, startPoint x: 643, startPoint y: 280, endPoint x: 721, endPoint y: 280, distance: 77.3
click at [721, 280] on p "As if this article isn’t long enough, I will also give a quick summary of what …" at bounding box center [704, 260] width 1343 height 89
click at [733, 305] on p "As if this article isn’t long enough, I will also give a quick summary of what …" at bounding box center [704, 260] width 1343 height 89
drag, startPoint x: 715, startPoint y: 276, endPoint x: 855, endPoint y: 316, distance: 146.1
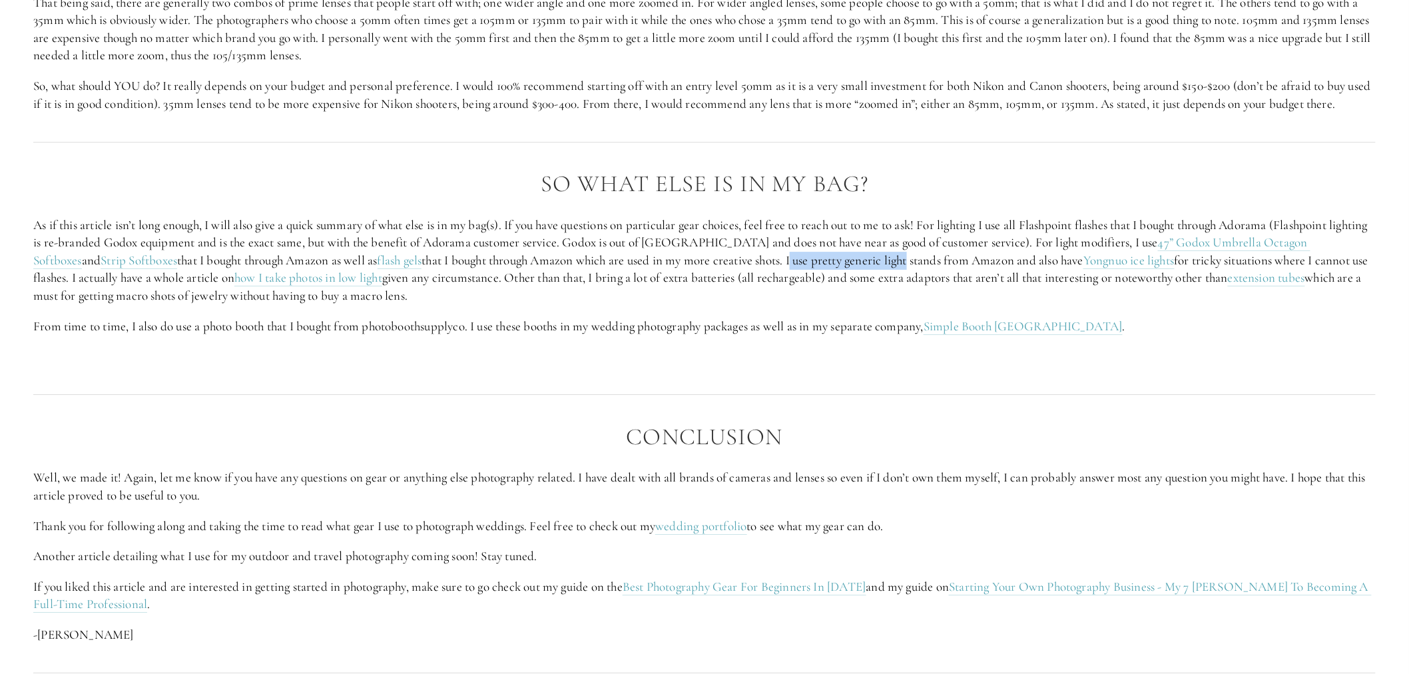
click at [830, 287] on p "As if this article isn’t long enough, I will also give a quick summary of what …" at bounding box center [704, 260] width 1343 height 89
click at [856, 305] on p "As if this article isn’t long enough, I will also give a quick summary of what …" at bounding box center [704, 260] width 1343 height 89
drag, startPoint x: 869, startPoint y: 280, endPoint x: 887, endPoint y: 311, distance: 35.5
click at [919, 275] on p "As if this article isn’t long enough, I will also give a quick summary of what …" at bounding box center [704, 260] width 1343 height 89
click at [887, 305] on p "As if this article isn’t long enough, I will also give a quick summary of what …" at bounding box center [704, 260] width 1343 height 89
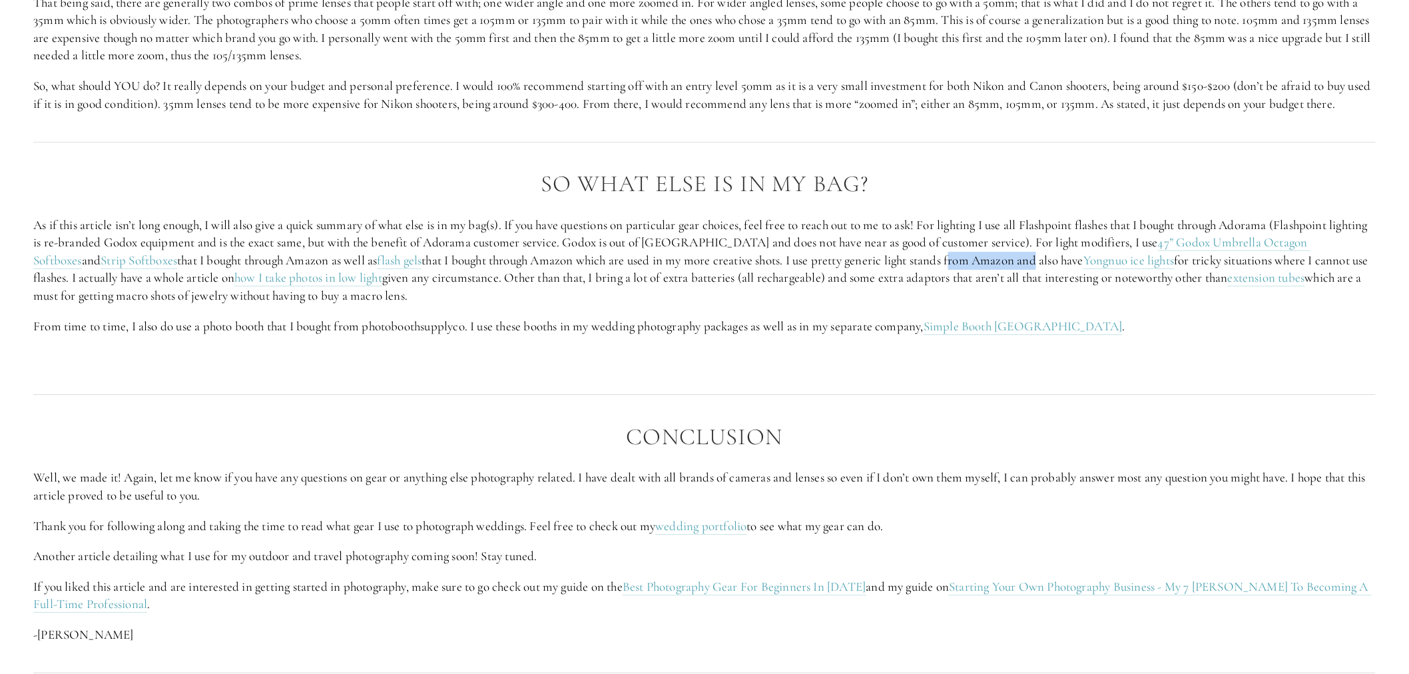
drag, startPoint x: 874, startPoint y: 282, endPoint x: 941, endPoint y: 295, distance: 68.5
click at [956, 276] on p "As if this article isn’t long enough, I will also give a quick summary of what …" at bounding box center [704, 260] width 1343 height 89
click at [934, 304] on p "As if this article isn’t long enough, I will also give a quick summary of what …" at bounding box center [704, 260] width 1343 height 89
click at [956, 281] on p "As if this article isn’t long enough, I will also give a quick summary of what …" at bounding box center [704, 260] width 1343 height 89
click at [1084, 269] on link "Yongnuo ice lights" at bounding box center [1129, 260] width 91 height 17
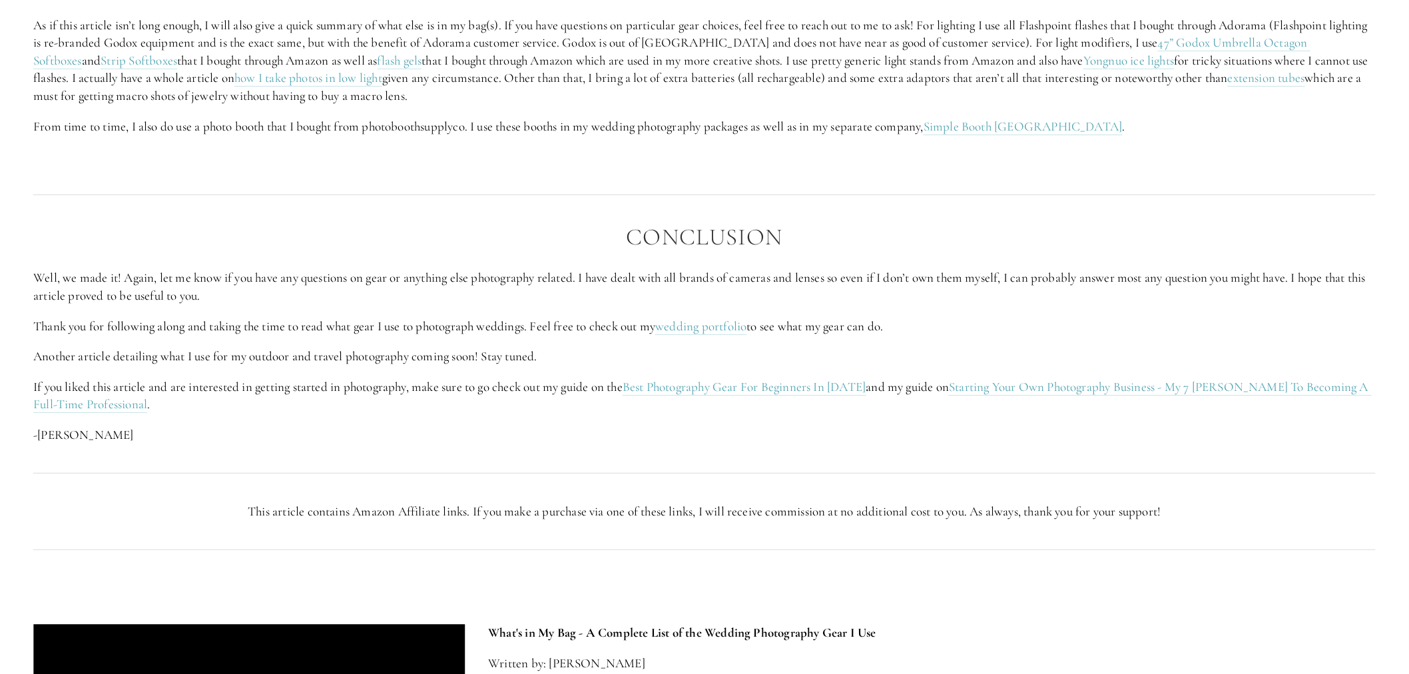
scroll to position [6143, 0]
